Goal: Check status: Check status

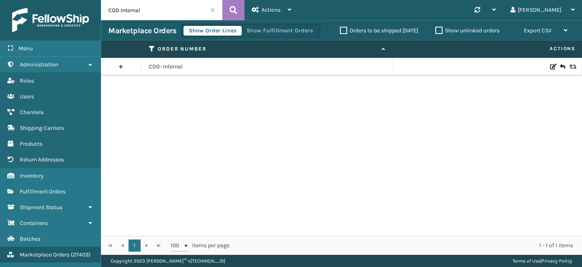
click at [154, 10] on input "CDD Internal" at bounding box center [161, 10] width 121 height 20
click at [175, 68] on link "CDD- Internal" at bounding box center [166, 67] width 34 height 8
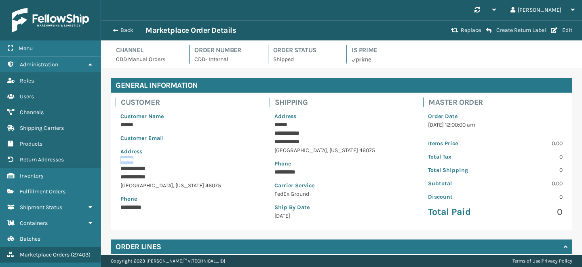
drag, startPoint x: 120, startPoint y: 159, endPoint x: 148, endPoint y: 159, distance: 27.5
click at [148, 159] on p "******" at bounding box center [187, 160] width 135 height 8
copy p "******"
click at [567, 31] on button "Edit" at bounding box center [562, 30] width 26 height 7
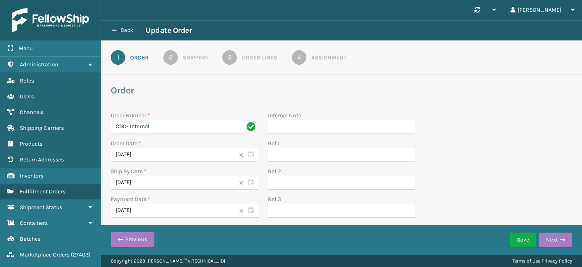
click at [116, 28] on icon at bounding box center [114, 30] width 5 height 6
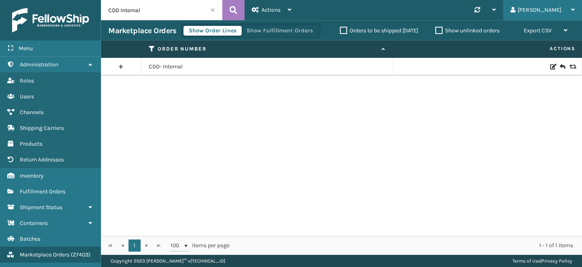
click at [570, 11] on div "[PERSON_NAME]" at bounding box center [543, 10] width 64 height 20
click at [495, 94] on div "CDD- Internal" at bounding box center [341, 147] width 481 height 178
click at [119, 68] on link at bounding box center [121, 66] width 40 height 13
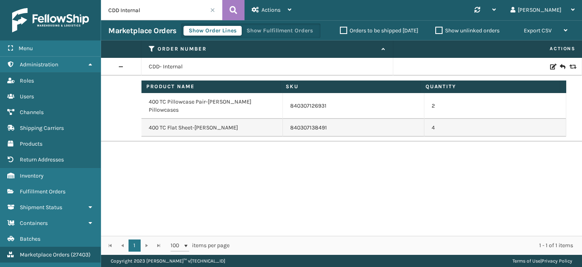
click at [555, 67] on icon at bounding box center [552, 67] width 5 height 6
